Goal: Task Accomplishment & Management: Use online tool/utility

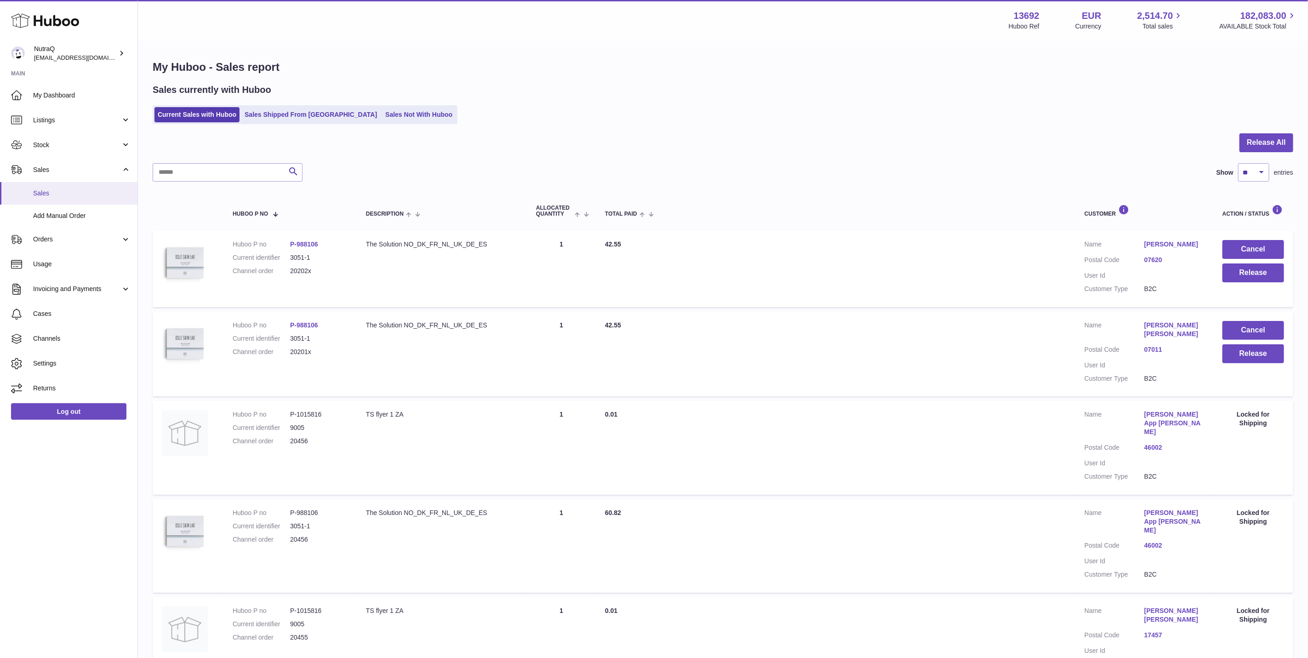
click at [71, 195] on span "Sales" at bounding box center [81, 193] width 97 height 9
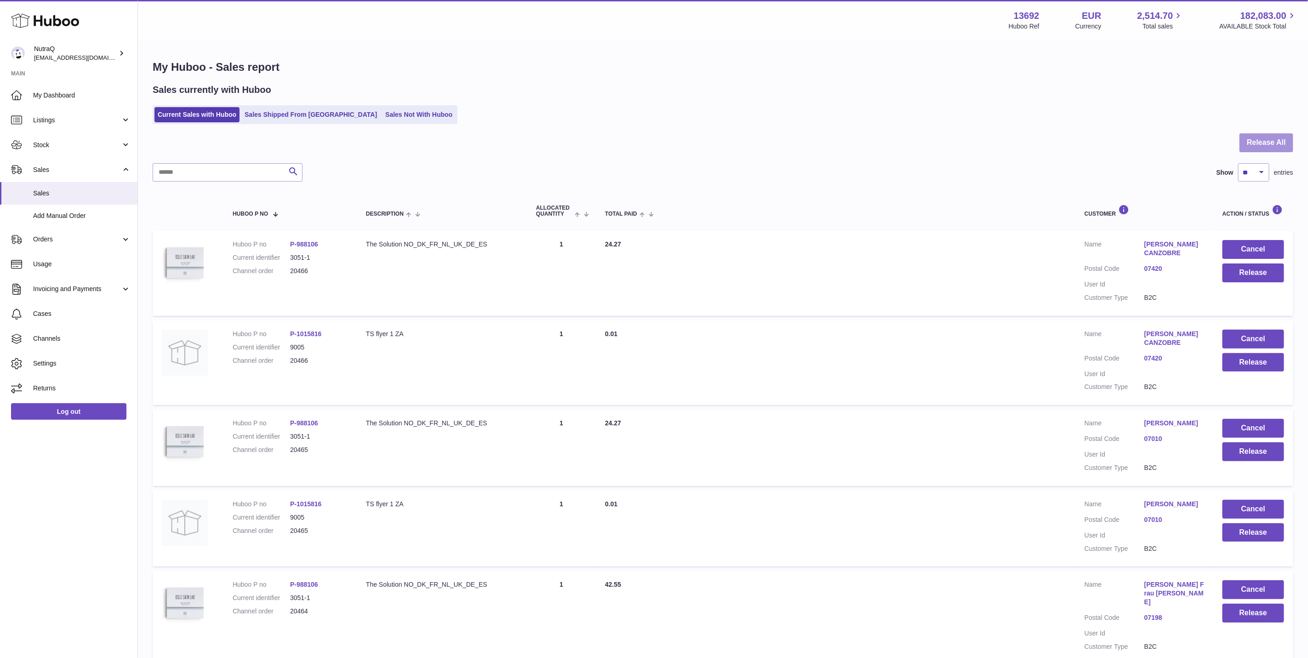
click at [1258, 140] on button "Release All" at bounding box center [1267, 142] width 54 height 19
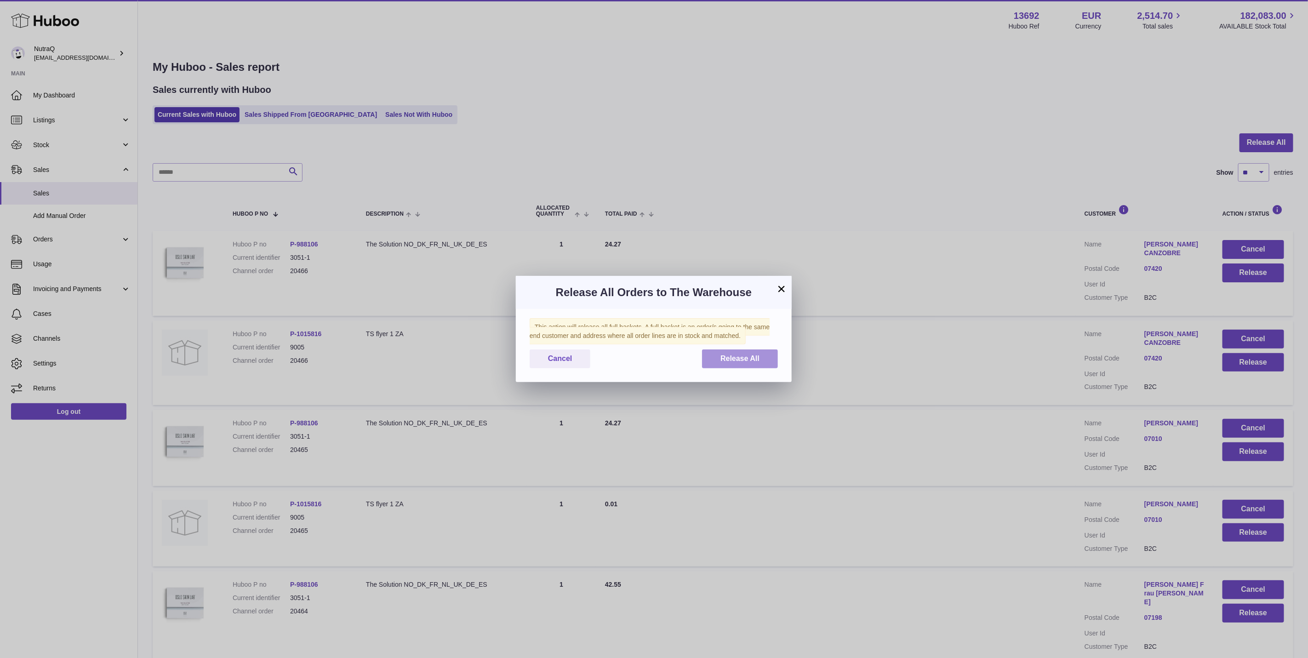
click at [738, 355] on span "Release All" at bounding box center [740, 359] width 39 height 8
